Goal: Task Accomplishment & Management: Manage account settings

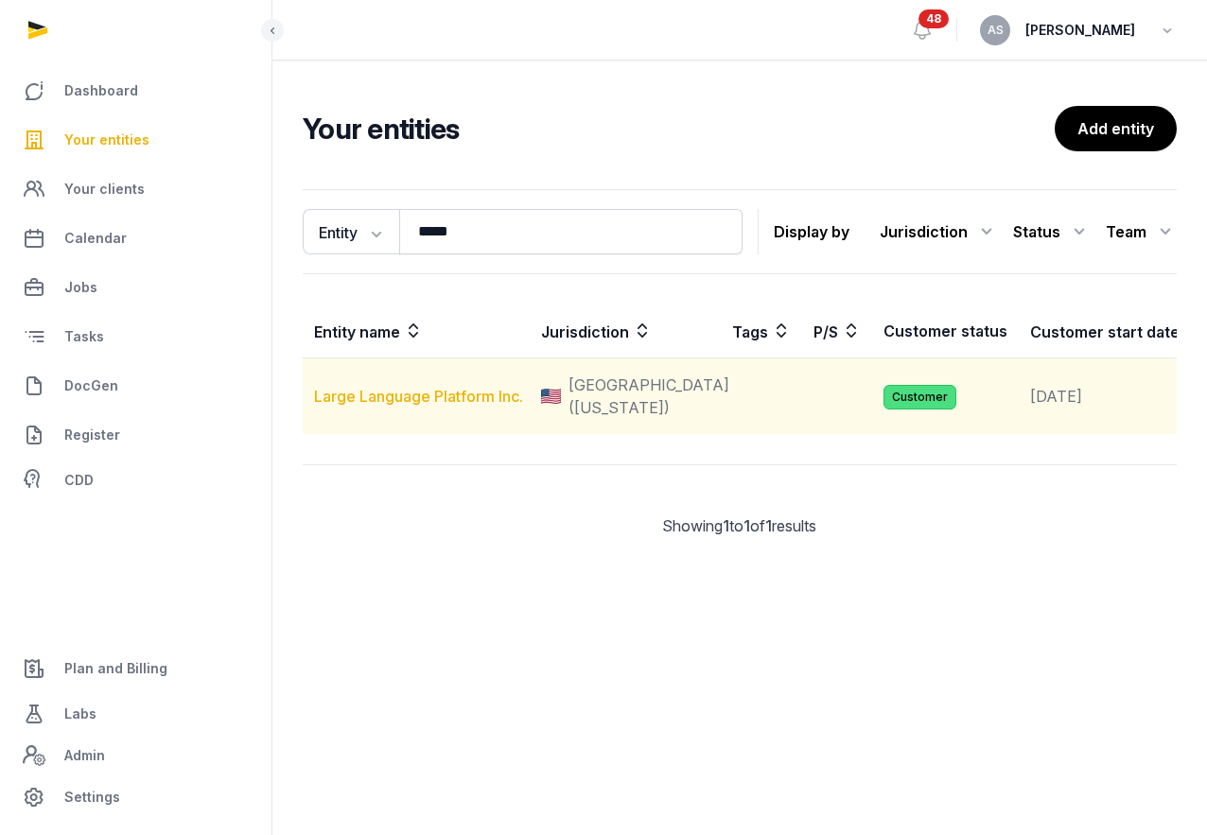
click at [351, 406] on link "Large Language Platform Inc." at bounding box center [418, 396] width 209 height 19
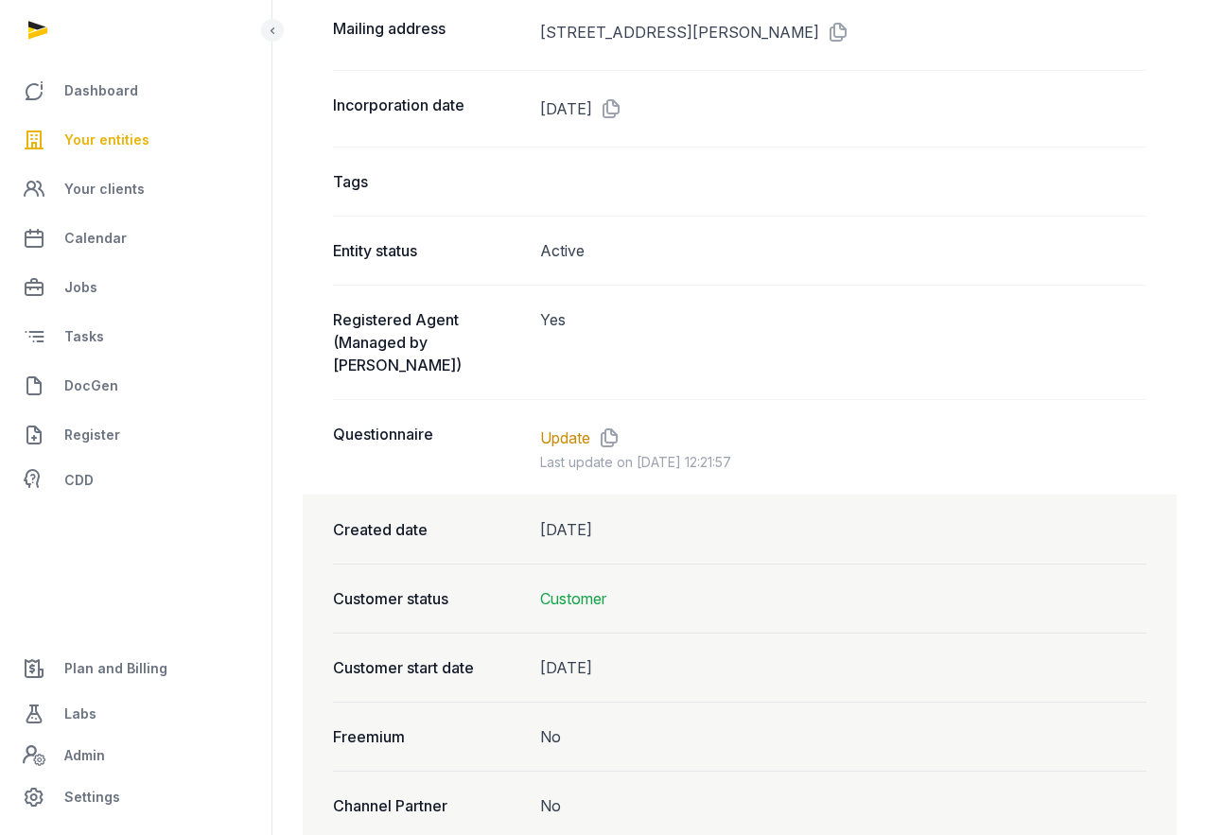
scroll to position [1532, 0]
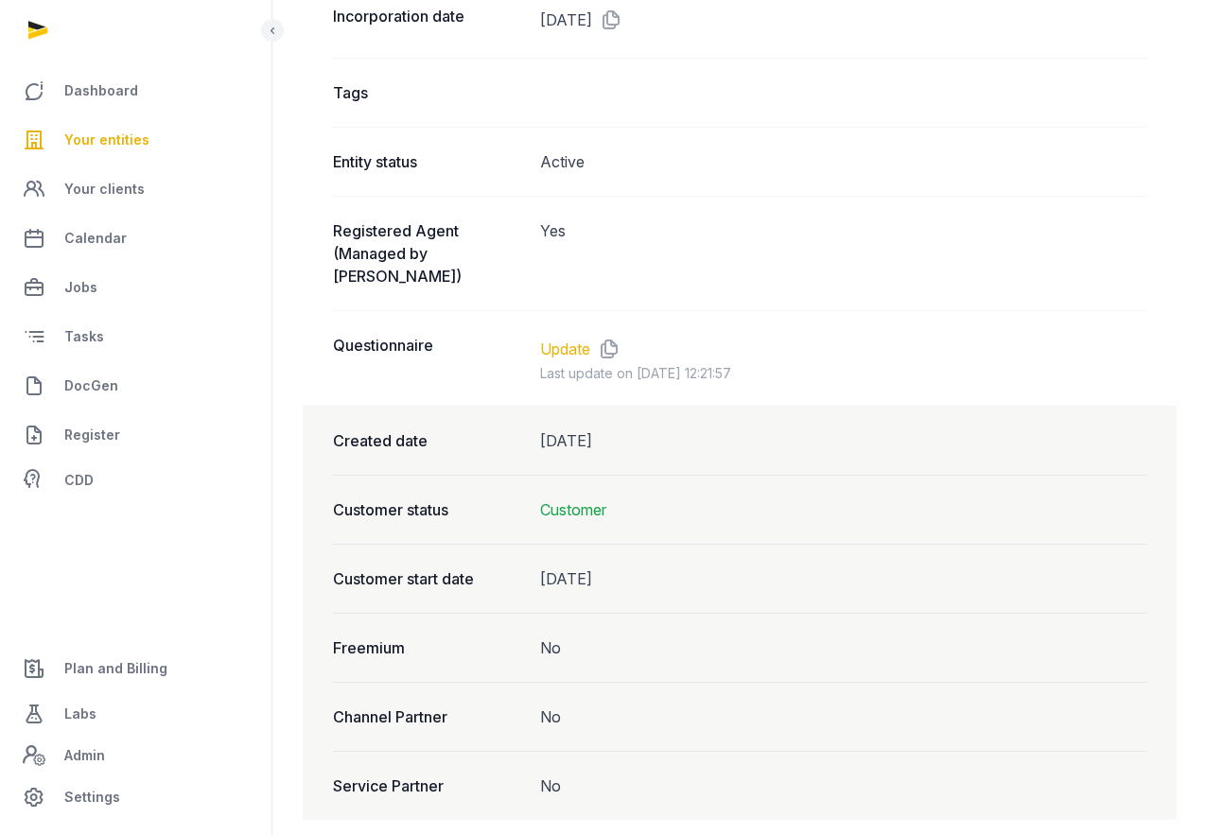
click at [557, 338] on link "Update" at bounding box center [565, 349] width 50 height 23
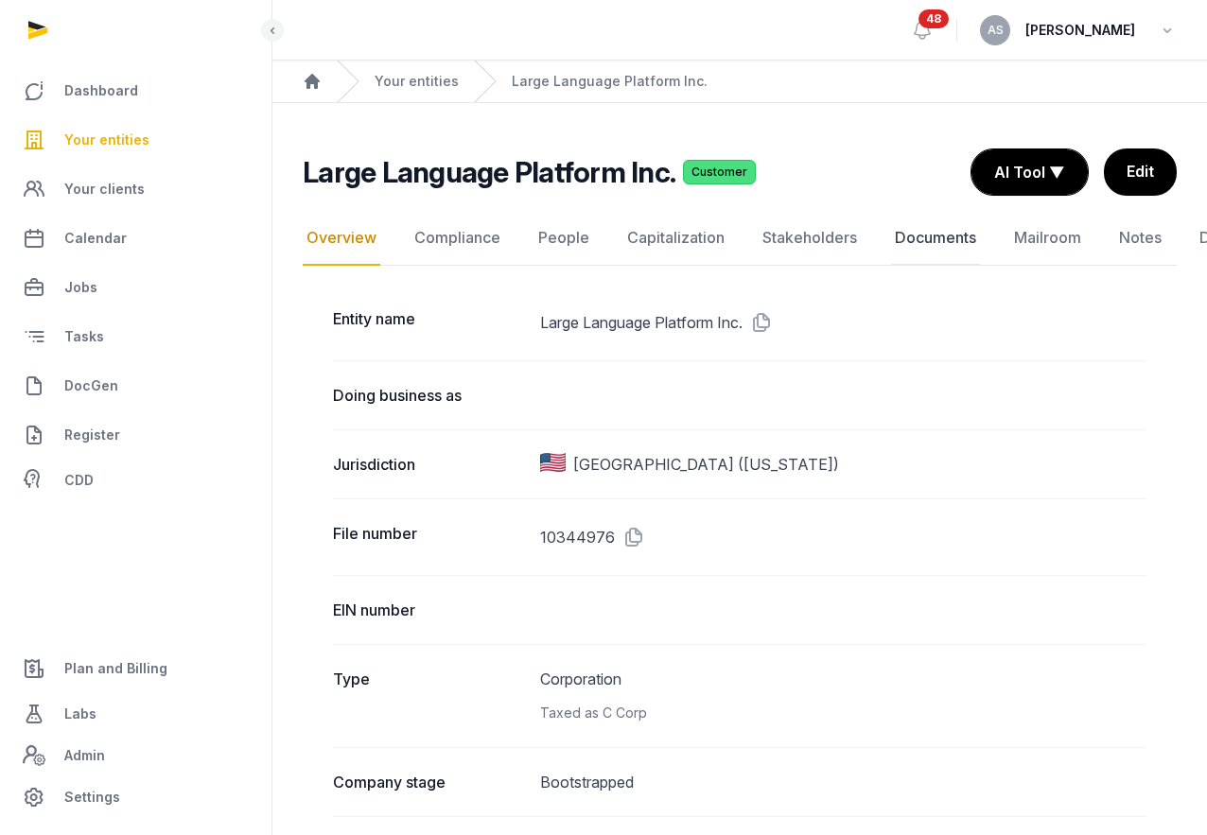
click at [939, 249] on link "Documents" at bounding box center [935, 238] width 89 height 55
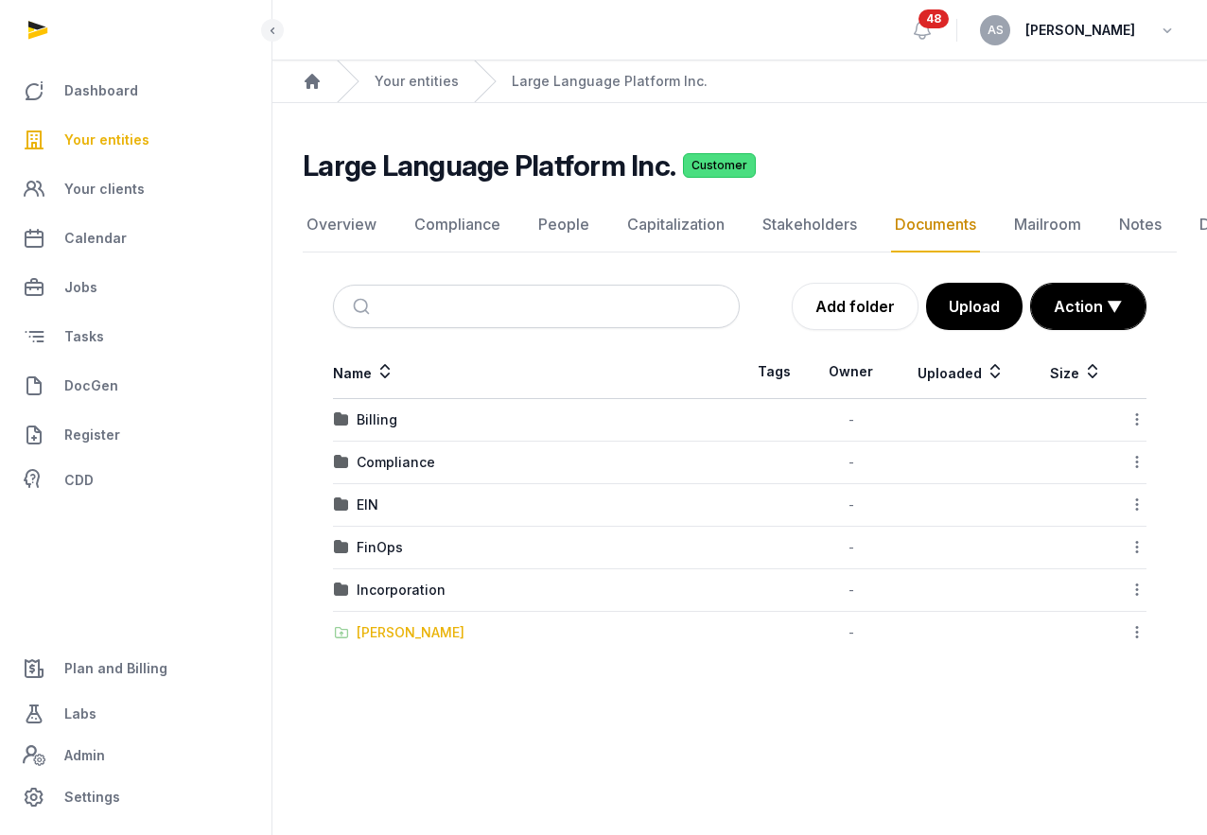
click at [427, 635] on div "[PERSON_NAME]" at bounding box center [411, 632] width 108 height 19
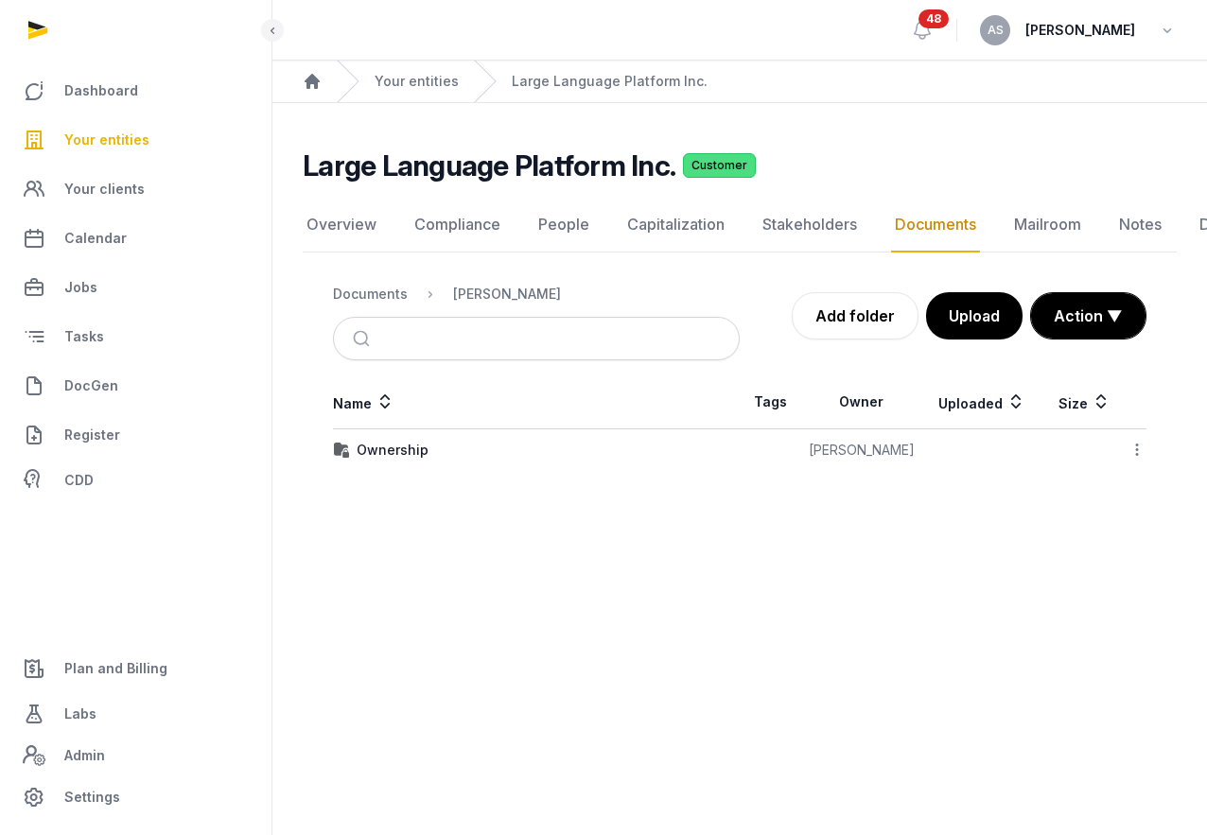
click at [408, 468] on td "Ownership" at bounding box center [536, 450] width 407 height 43
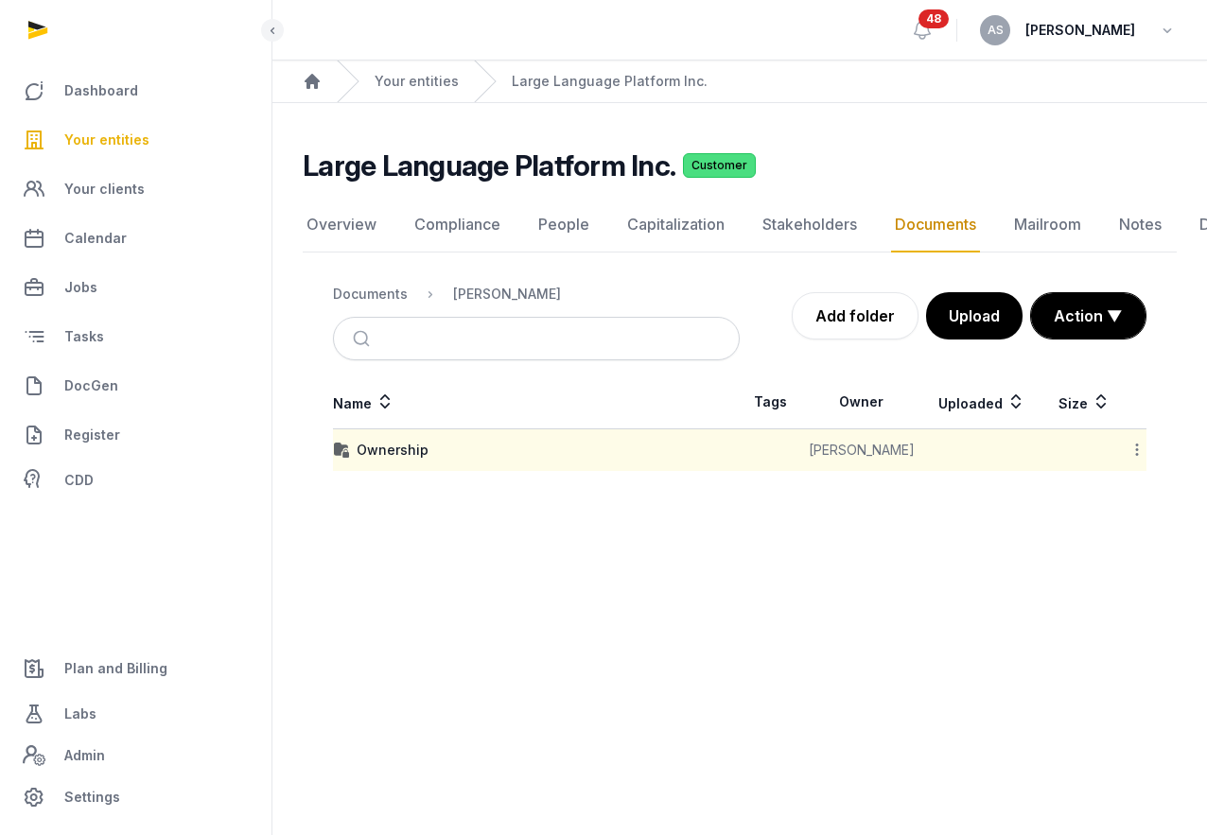
click at [408, 462] on td "Ownership" at bounding box center [536, 450] width 407 height 43
click at [408, 450] on div "Ownership" at bounding box center [393, 450] width 72 height 19
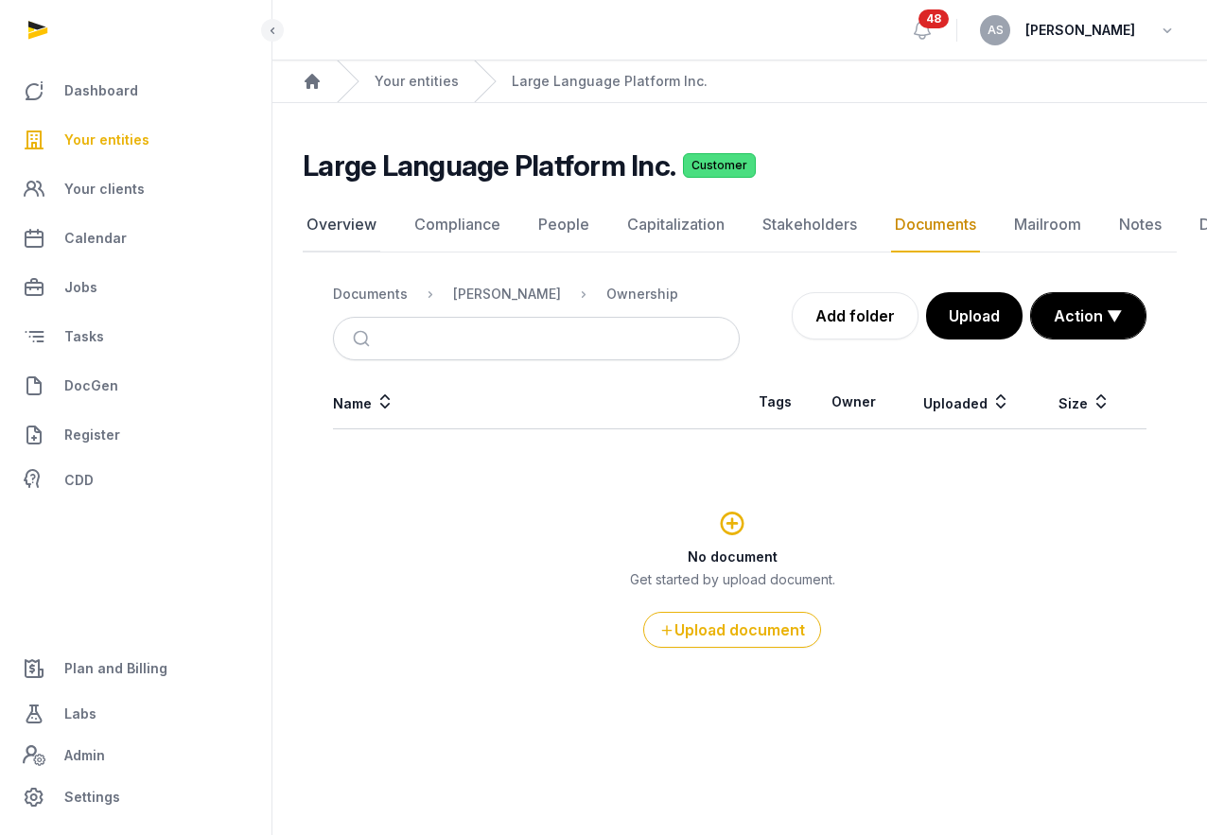
click at [350, 218] on link "Overview" at bounding box center [342, 225] width 78 height 55
